Goal: Information Seeking & Learning: Check status

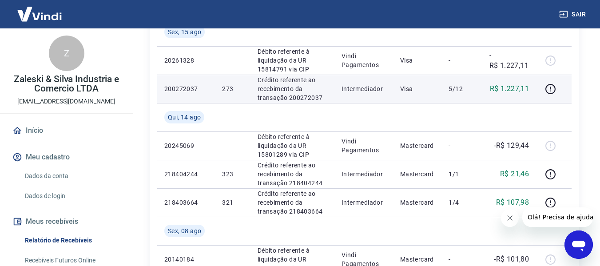
scroll to position [292, 0]
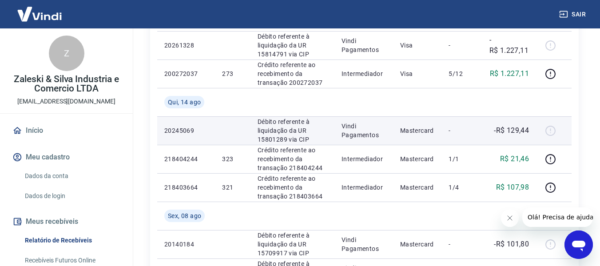
click at [547, 131] on div at bounding box center [553, 130] width 21 height 14
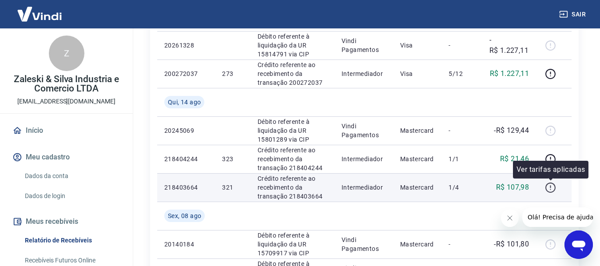
click at [552, 191] on icon "button" at bounding box center [550, 187] width 11 height 11
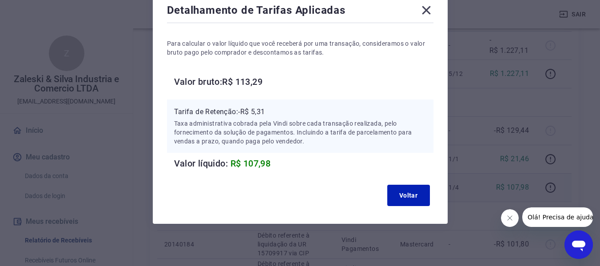
scroll to position [54, 0]
click at [435, 10] on div "Detalhamento de Tarifas Aplicadas Para calcular o valor líquido que você recebe…" at bounding box center [300, 105] width 295 height 235
click at [424, 17] on div "Detalhamento de Tarifas Aplicadas" at bounding box center [300, 12] width 266 height 18
click at [424, 8] on icon at bounding box center [426, 10] width 8 height 8
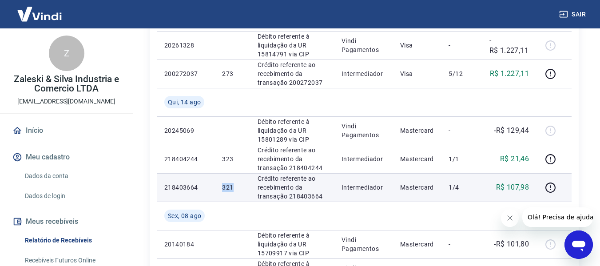
drag, startPoint x: 218, startPoint y: 185, endPoint x: 237, endPoint y: 187, distance: 18.8
click at [237, 187] on td "321" at bounding box center [232, 187] width 35 height 28
drag, startPoint x: 497, startPoint y: 183, endPoint x: 525, endPoint y: 186, distance: 27.7
click at [525, 186] on p "R$ 107,98" at bounding box center [512, 187] width 33 height 11
